Goal: Task Accomplishment & Management: Complete application form

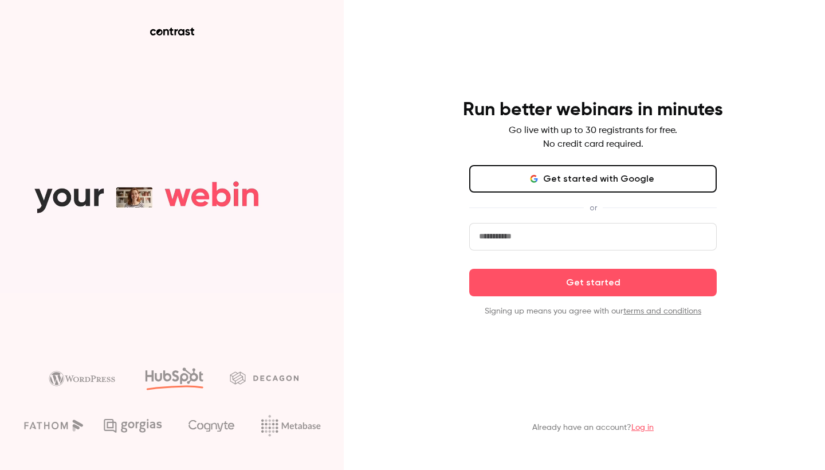
click at [568, 178] on button "Get started with Google" at bounding box center [593, 179] width 248 height 28
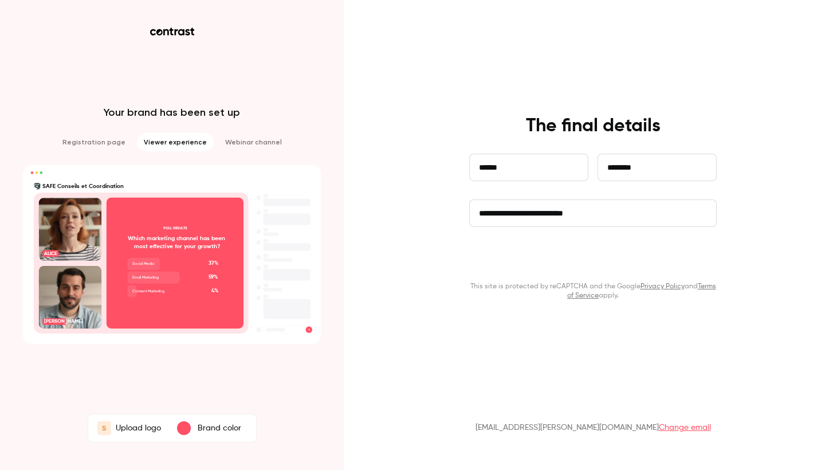
type input "**********"
click at [603, 260] on button "Continue" at bounding box center [593, 259] width 248 height 28
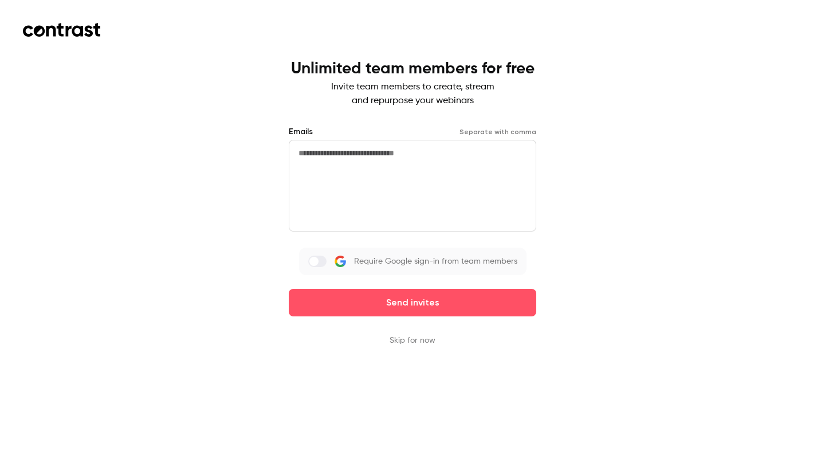
click at [412, 165] on textarea at bounding box center [413, 186] width 248 height 92
click at [419, 339] on button "Skip for now" at bounding box center [413, 340] width 46 height 11
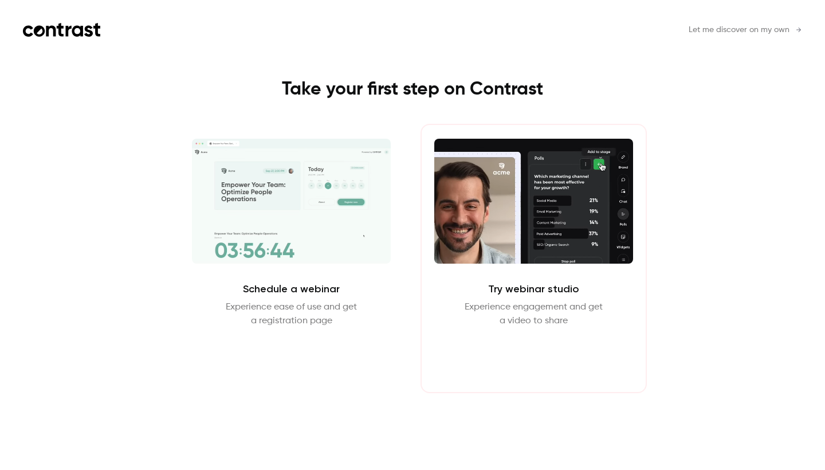
click at [536, 351] on button "Enter Studio" at bounding box center [534, 356] width 74 height 28
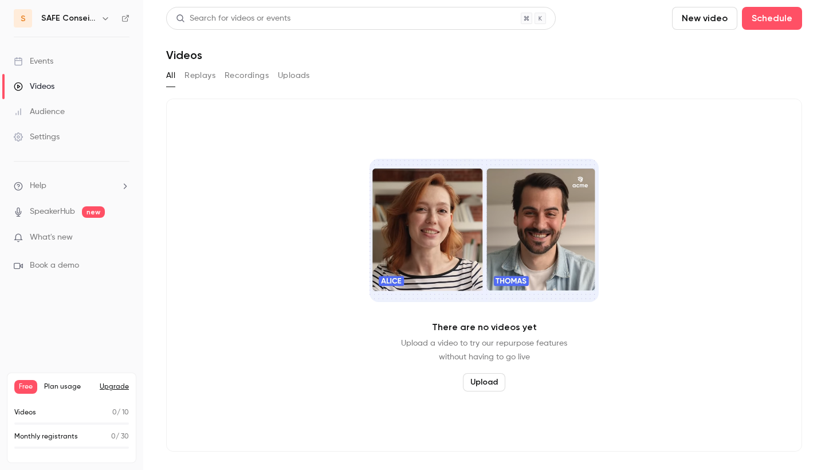
click at [68, 237] on span "What's new" at bounding box center [51, 238] width 43 height 12
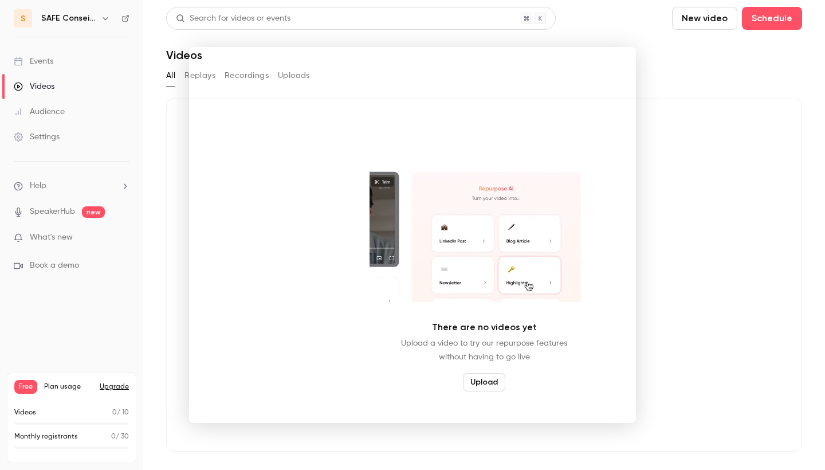
click at [687, 83] on div at bounding box center [412, 235] width 825 height 470
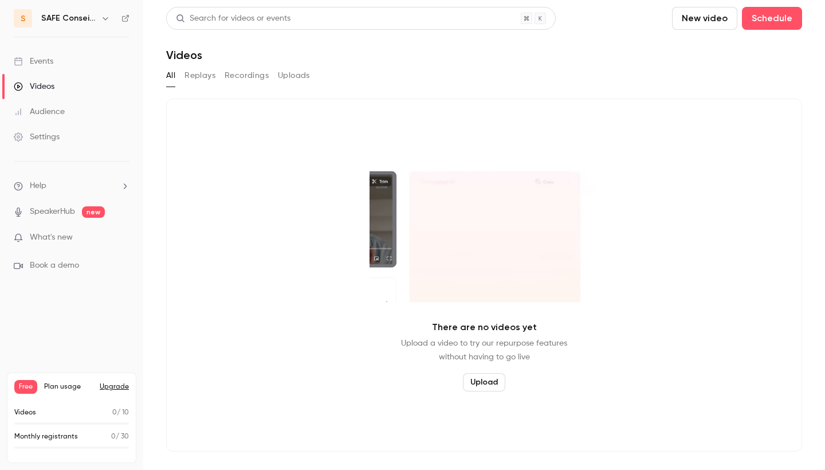
click at [33, 64] on div "Events" at bounding box center [34, 61] width 40 height 11
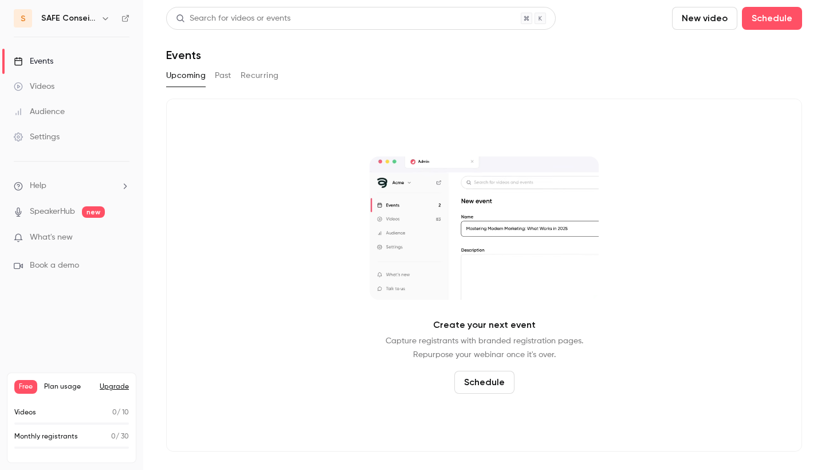
click at [228, 78] on button "Past" at bounding box center [223, 75] width 17 height 18
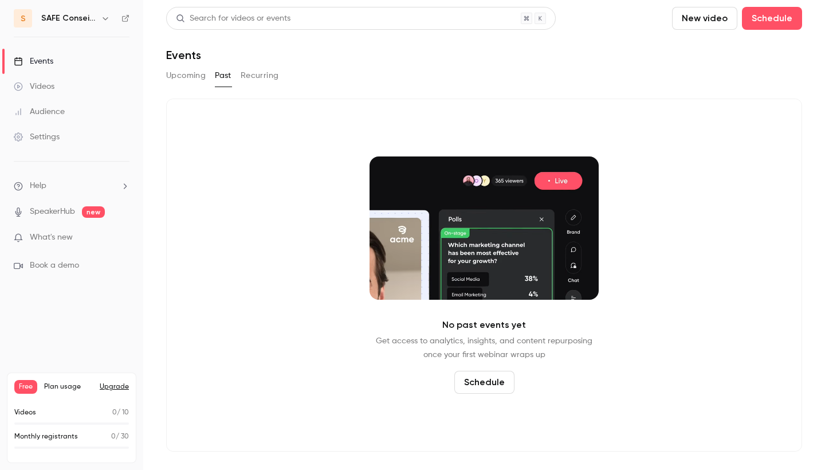
click at [254, 76] on button "Recurring" at bounding box center [260, 75] width 38 height 18
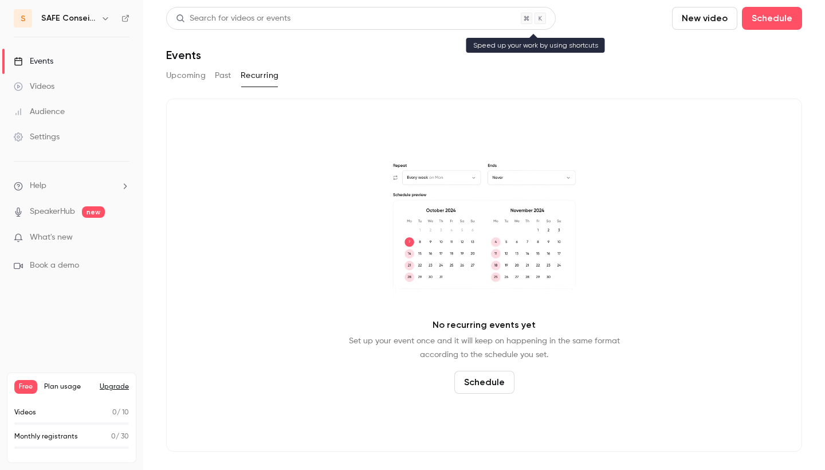
click at [232, 18] on div "Search for videos or events" at bounding box center [233, 19] width 115 height 12
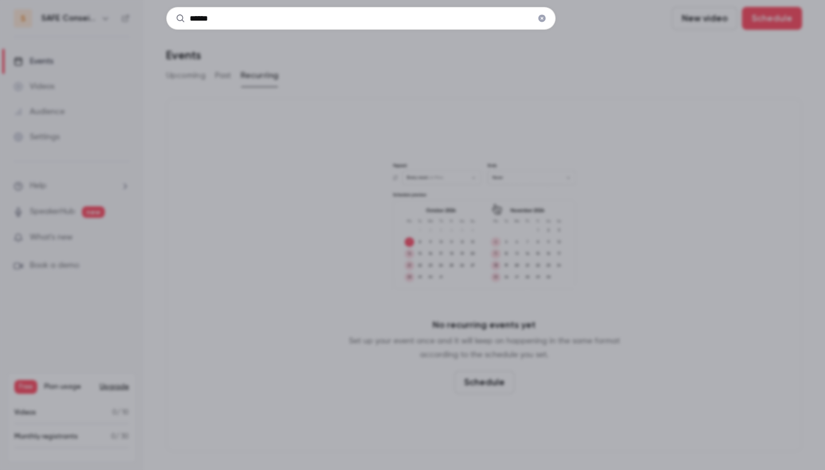
type input "******"
click at [231, 63] on div "******" at bounding box center [412, 235] width 825 height 470
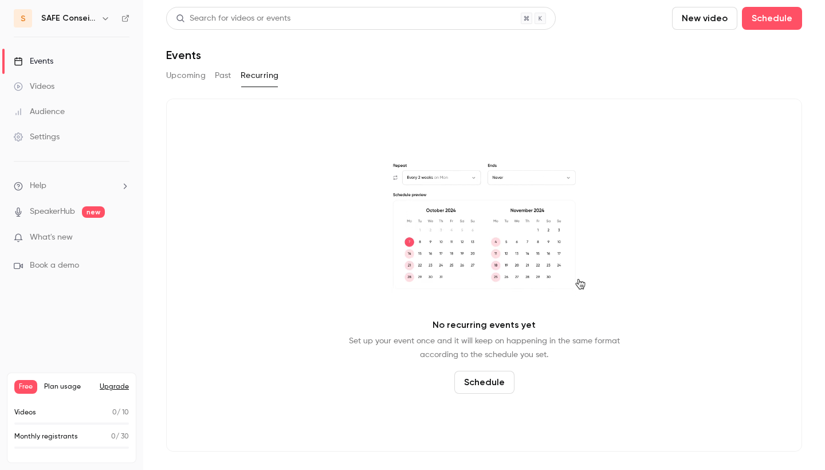
click at [64, 111] on div "Audience" at bounding box center [39, 111] width 51 height 11
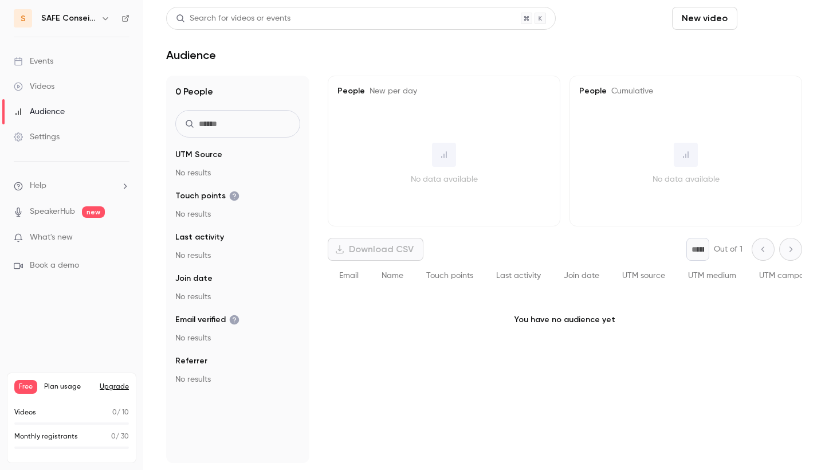
click at [742, 21] on button "Schedule" at bounding box center [772, 18] width 60 height 23
click at [752, 18] on div at bounding box center [412, 235] width 825 height 470
click at [58, 66] on link "Events" at bounding box center [71, 61] width 143 height 25
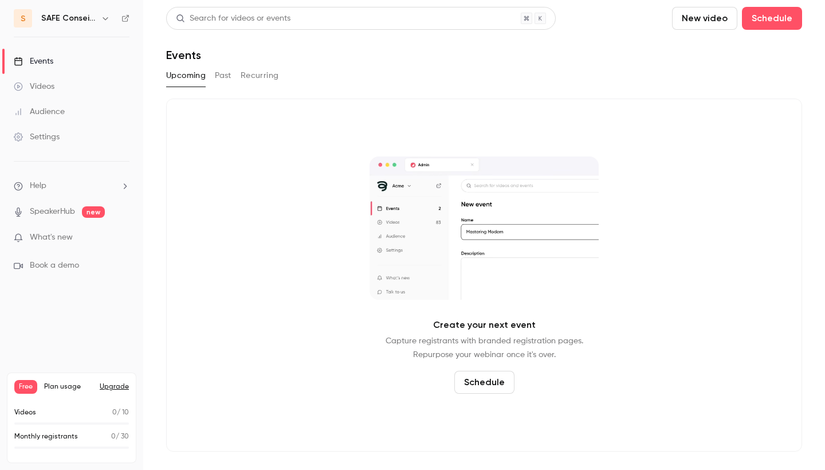
click at [59, 18] on h6 "SAFE Conseils et Coordination" at bounding box center [68, 18] width 55 height 11
